Goal: Transaction & Acquisition: Purchase product/service

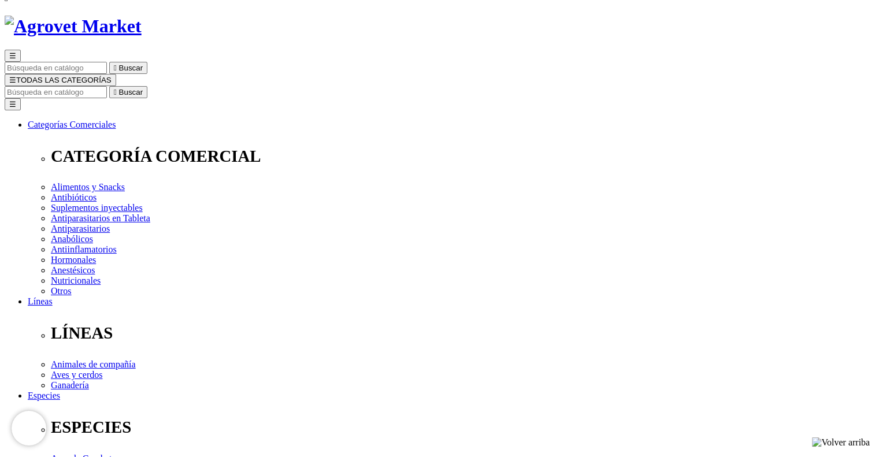
copy p "Tabletas Palatables"
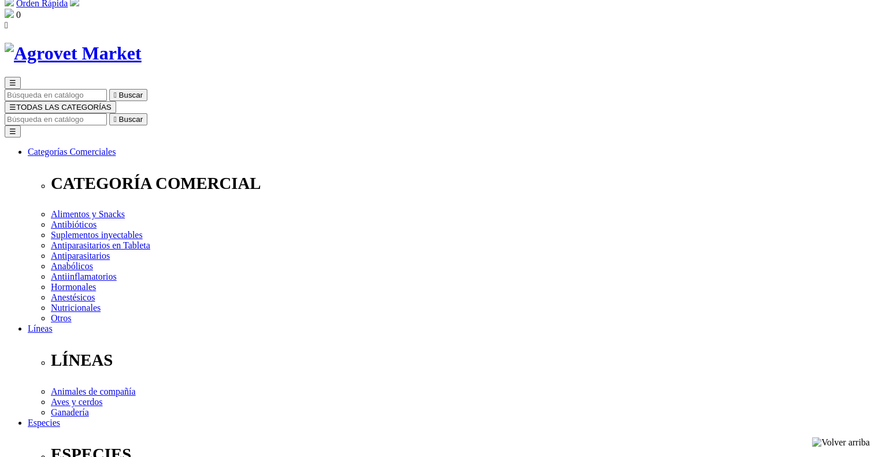
scroll to position [58, 0]
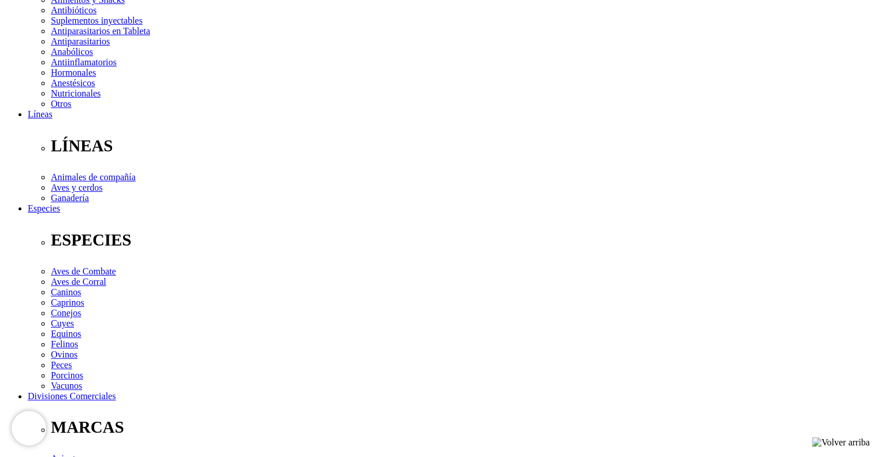
scroll to position [261, 0]
